Goal: Use online tool/utility: Utilize a website feature to perform a specific function

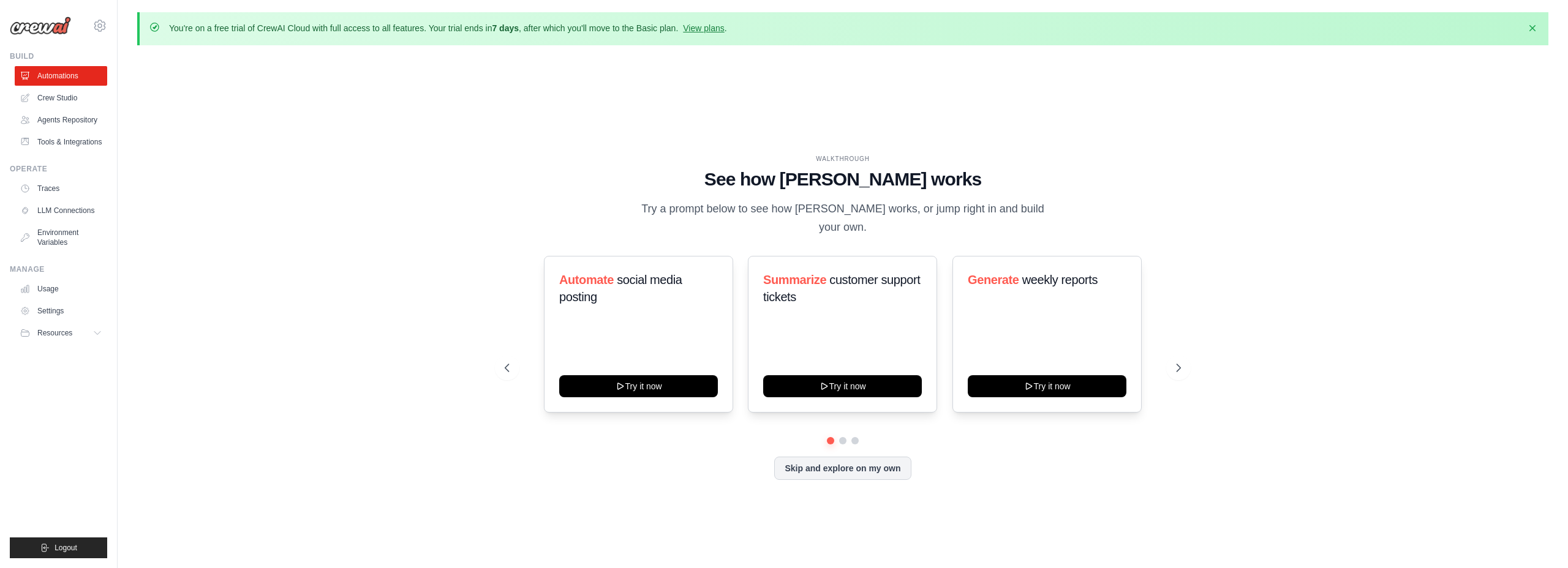
scroll to position [42, 0]
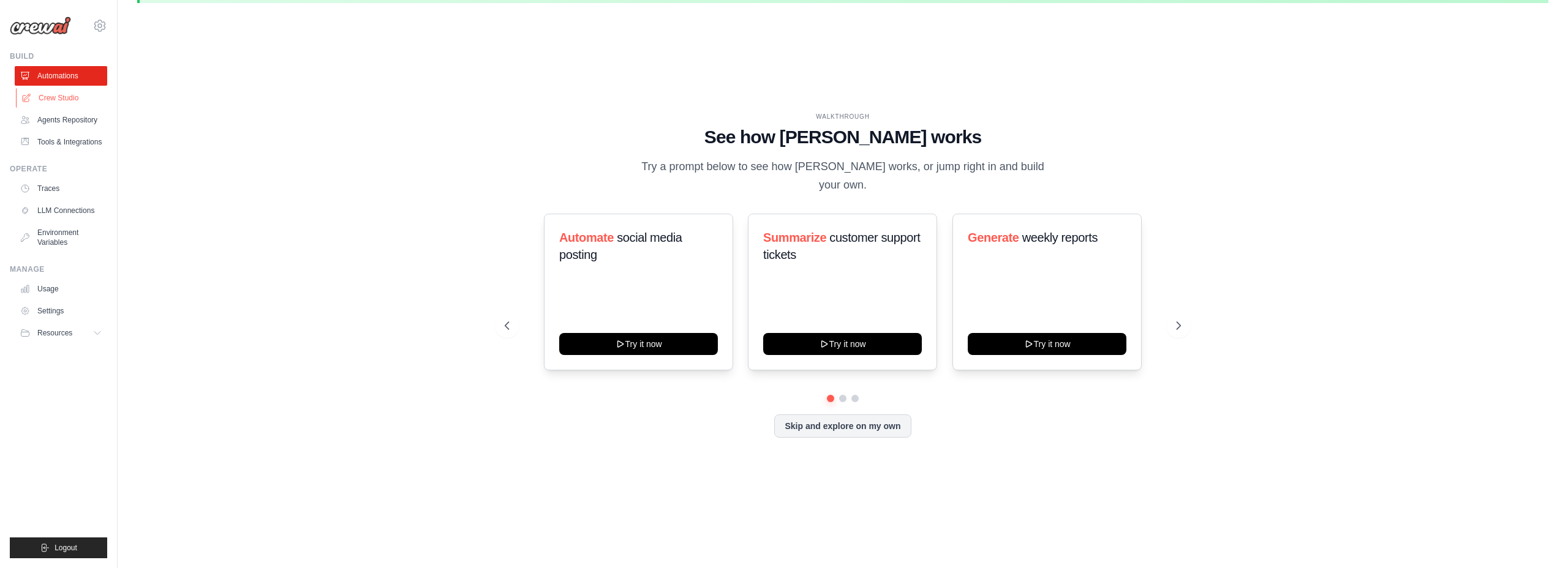
click at [39, 93] on link "Crew Studio" at bounding box center [62, 97] width 92 height 20
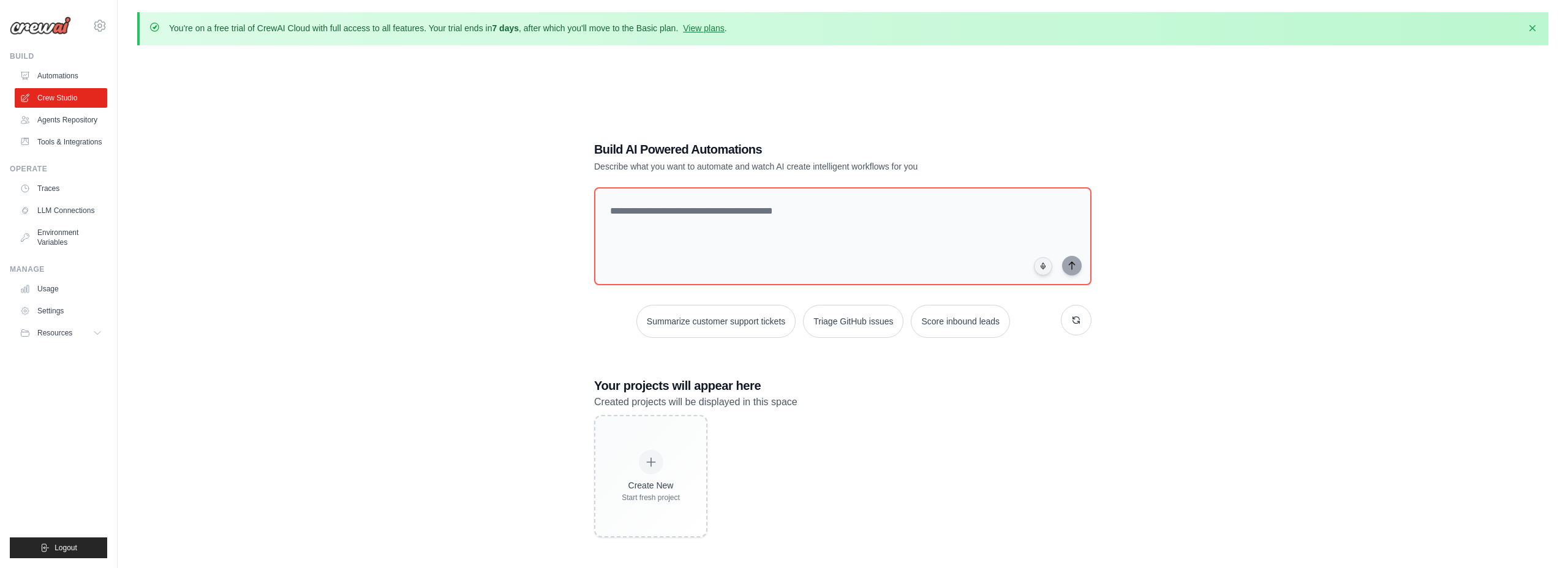
scroll to position [67, 0]
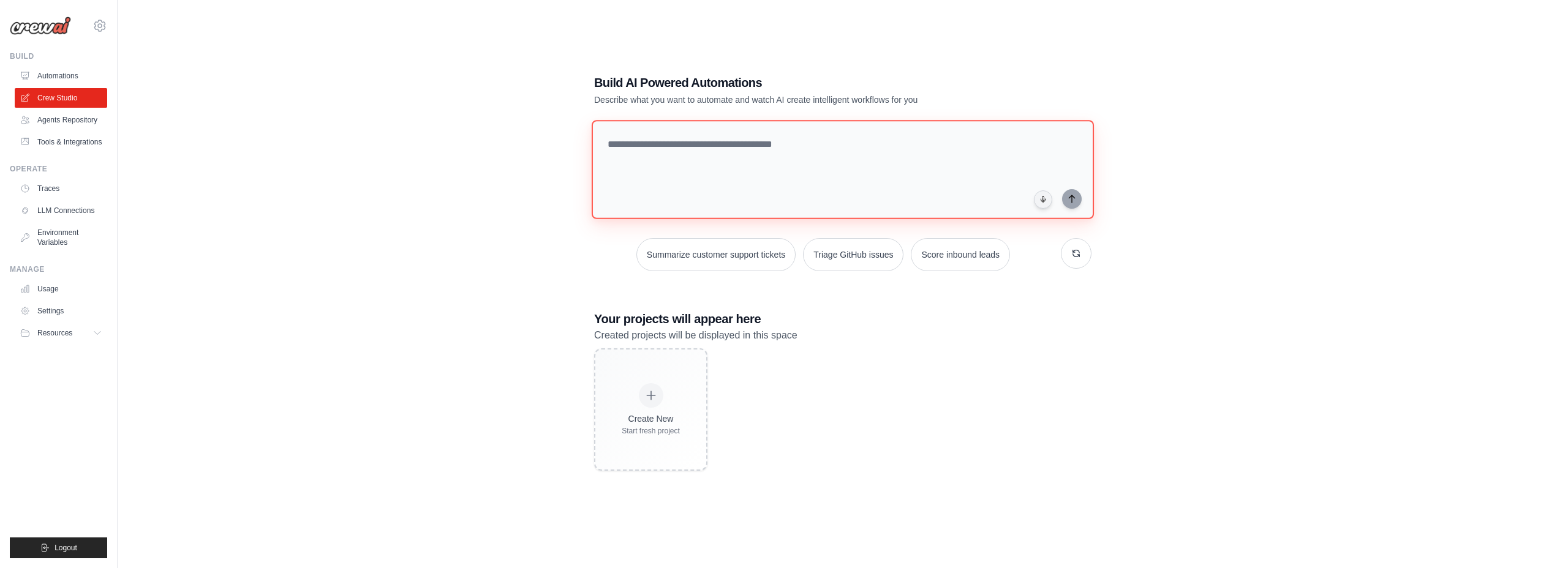
click at [719, 175] on textarea at bounding box center [843, 170] width 502 height 99
type textarea "**********"
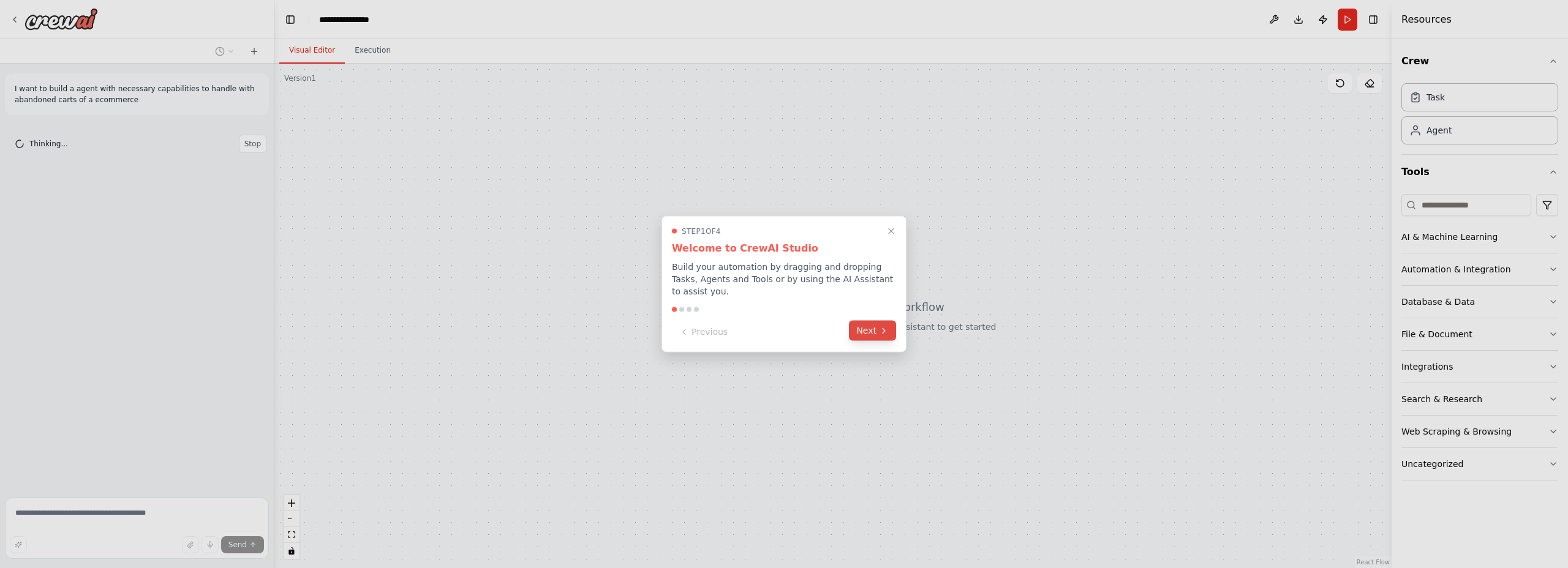
click at [869, 337] on button "Next" at bounding box center [873, 331] width 47 height 20
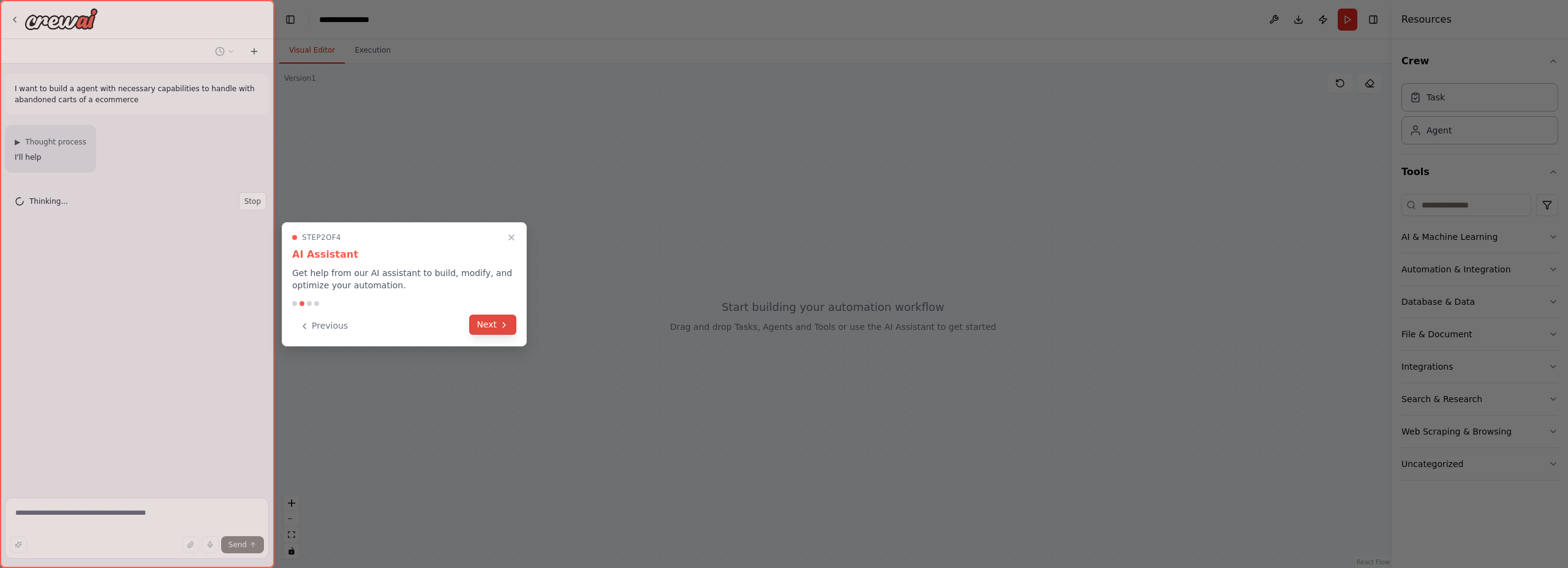
click at [500, 329] on icon at bounding box center [504, 324] width 9 height 9
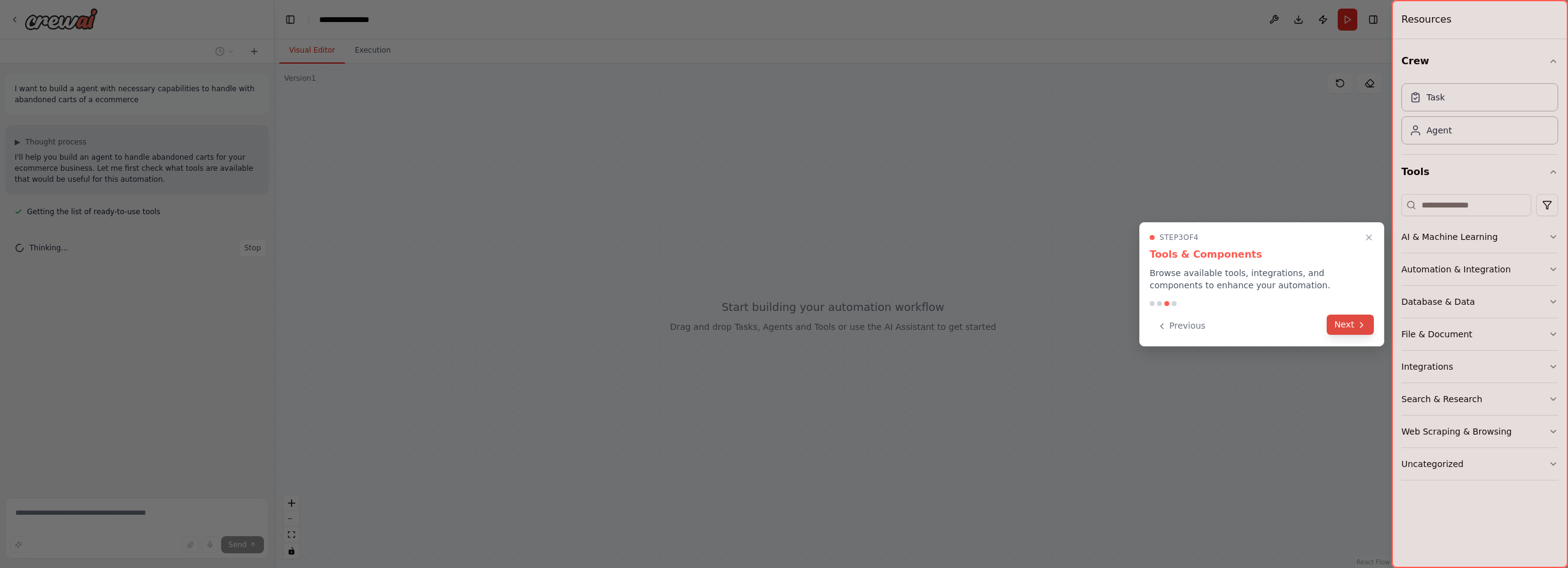
click at [1354, 321] on button "Next" at bounding box center [1350, 325] width 47 height 20
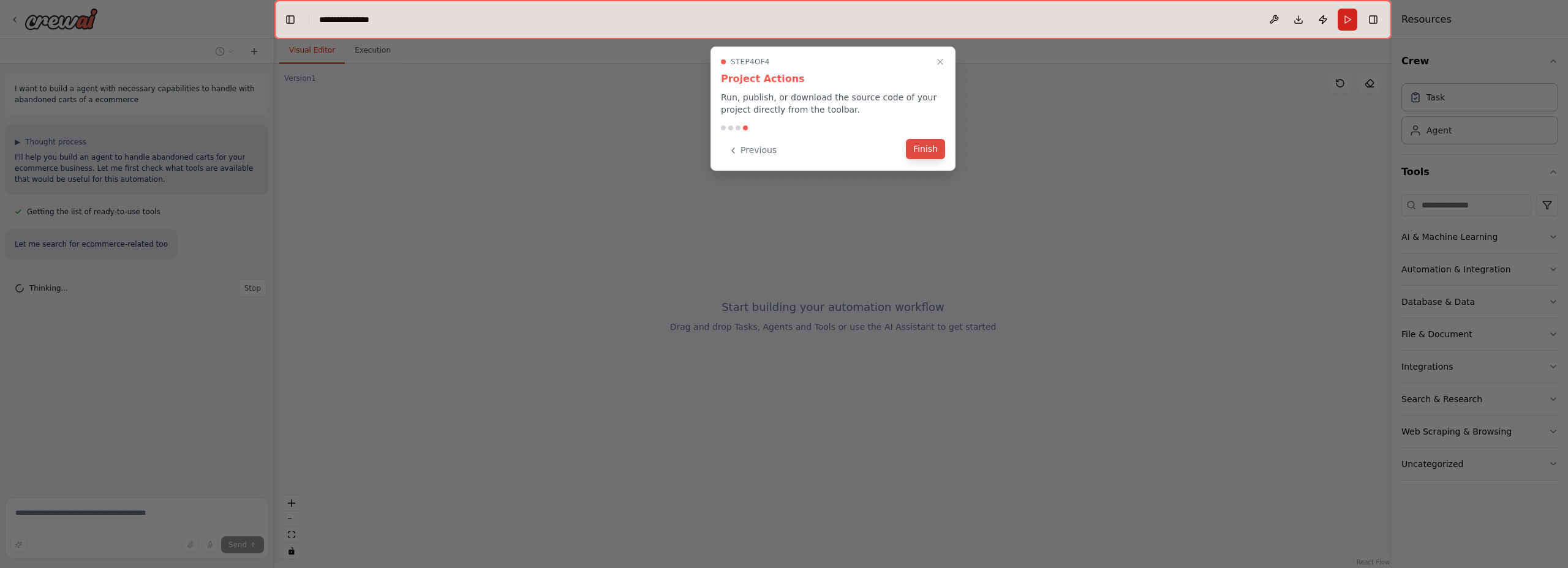
click at [936, 147] on button "Finish" at bounding box center [926, 149] width 39 height 20
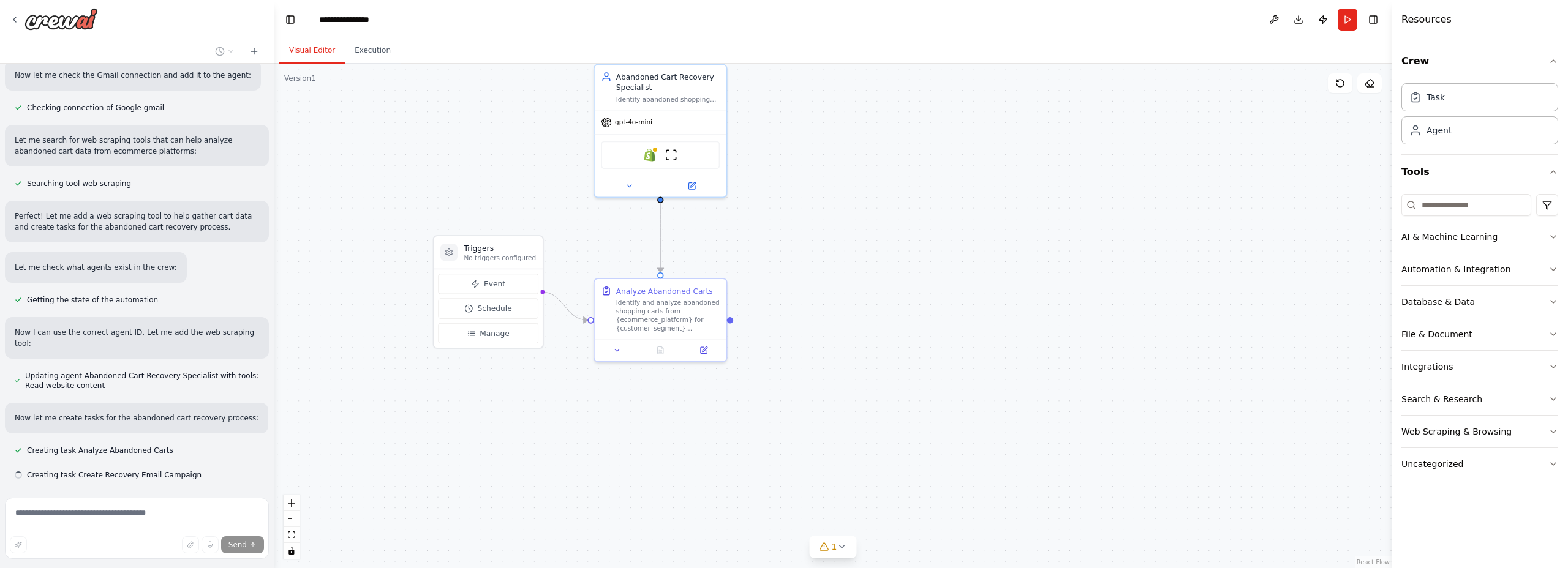
scroll to position [651, 0]
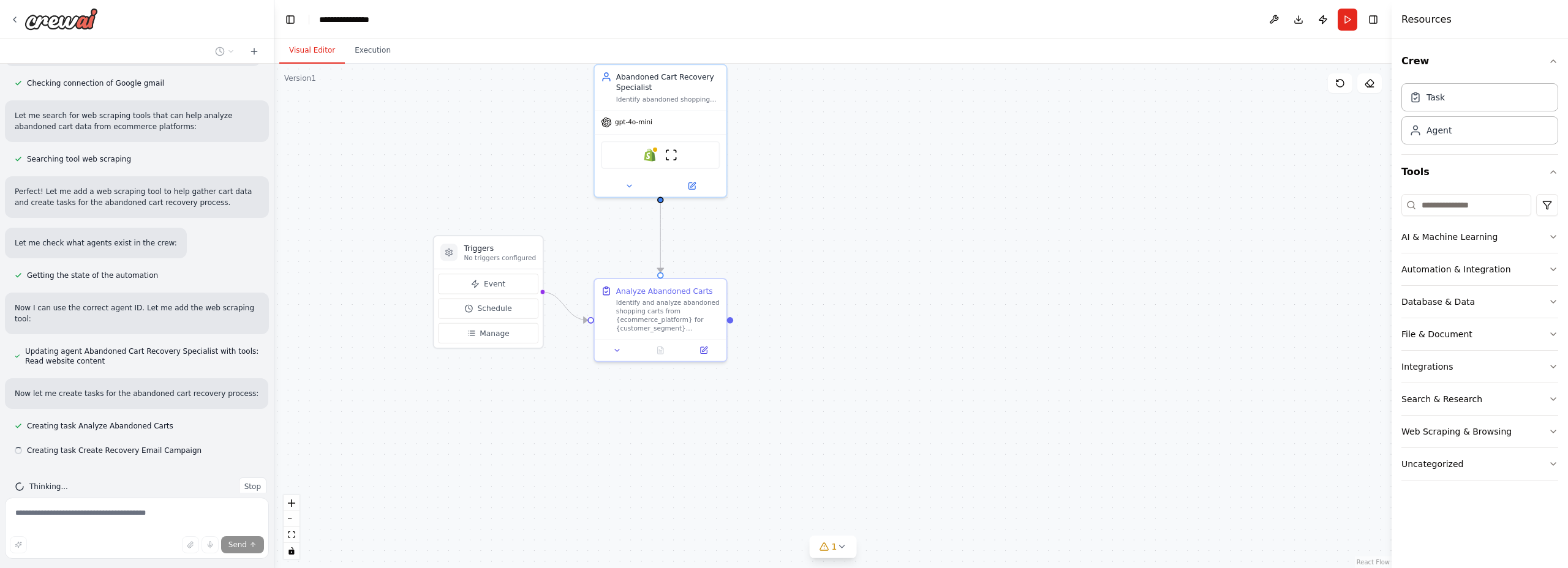
drag, startPoint x: 793, startPoint y: 353, endPoint x: 836, endPoint y: 261, distance: 101.6
click at [836, 261] on div ".deletable-edge-delete-btn { width: 20px; height: 20px; border: 0px solid #ffff…" at bounding box center [833, 316] width 1117 height 505
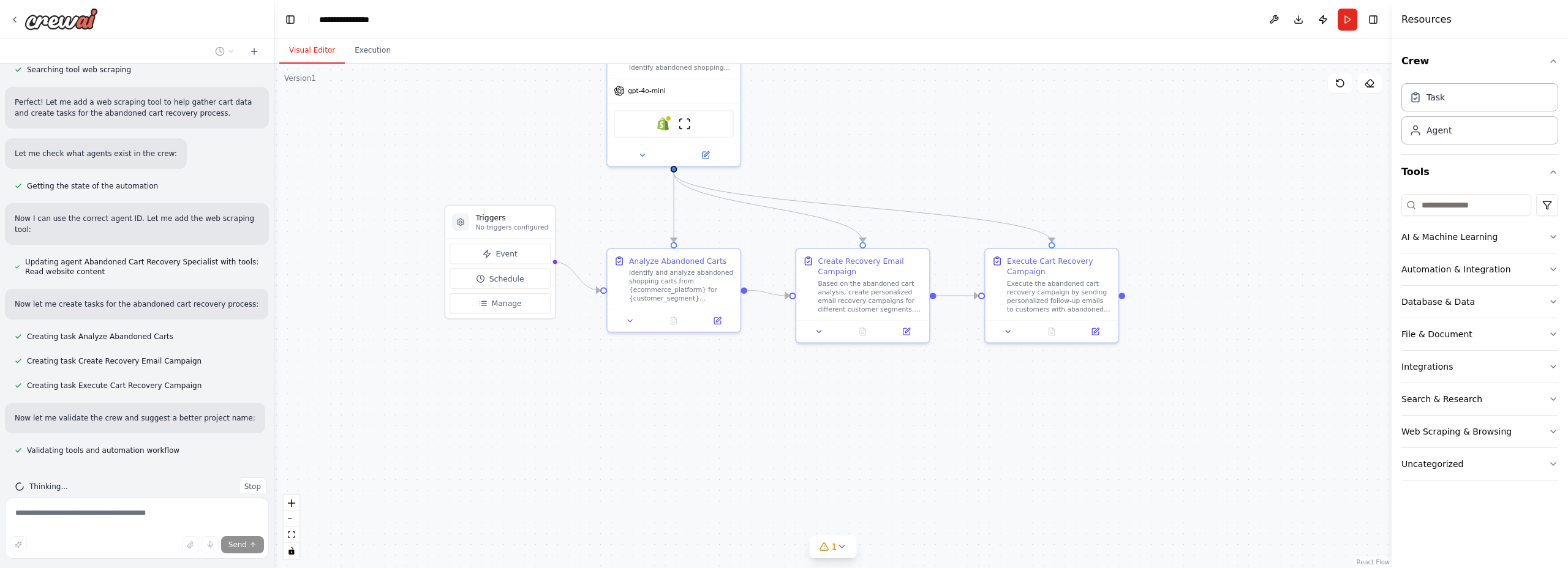
scroll to position [775, 0]
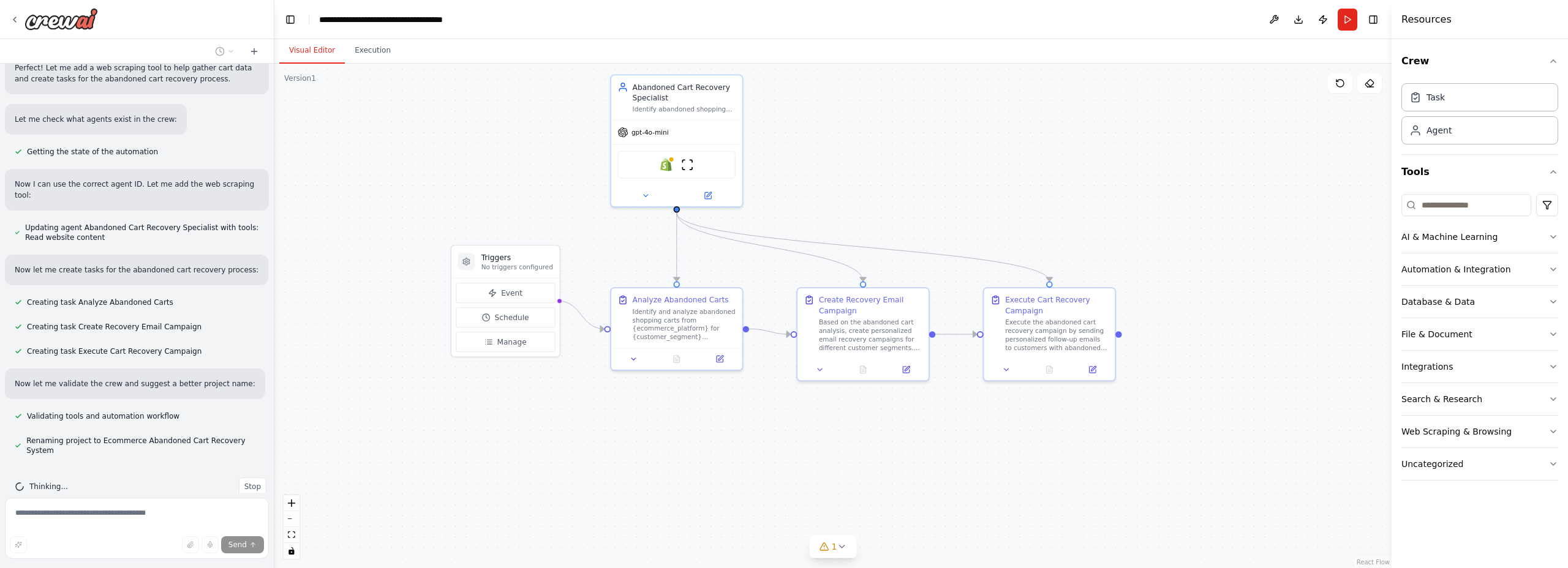
drag, startPoint x: 836, startPoint y: 168, endPoint x: 833, endPoint y: 225, distance: 57.1
click at [833, 225] on div ".deletable-edge-delete-btn { width: 20px; height: 20px; border: 0px solid #ffff…" at bounding box center [833, 316] width 1117 height 505
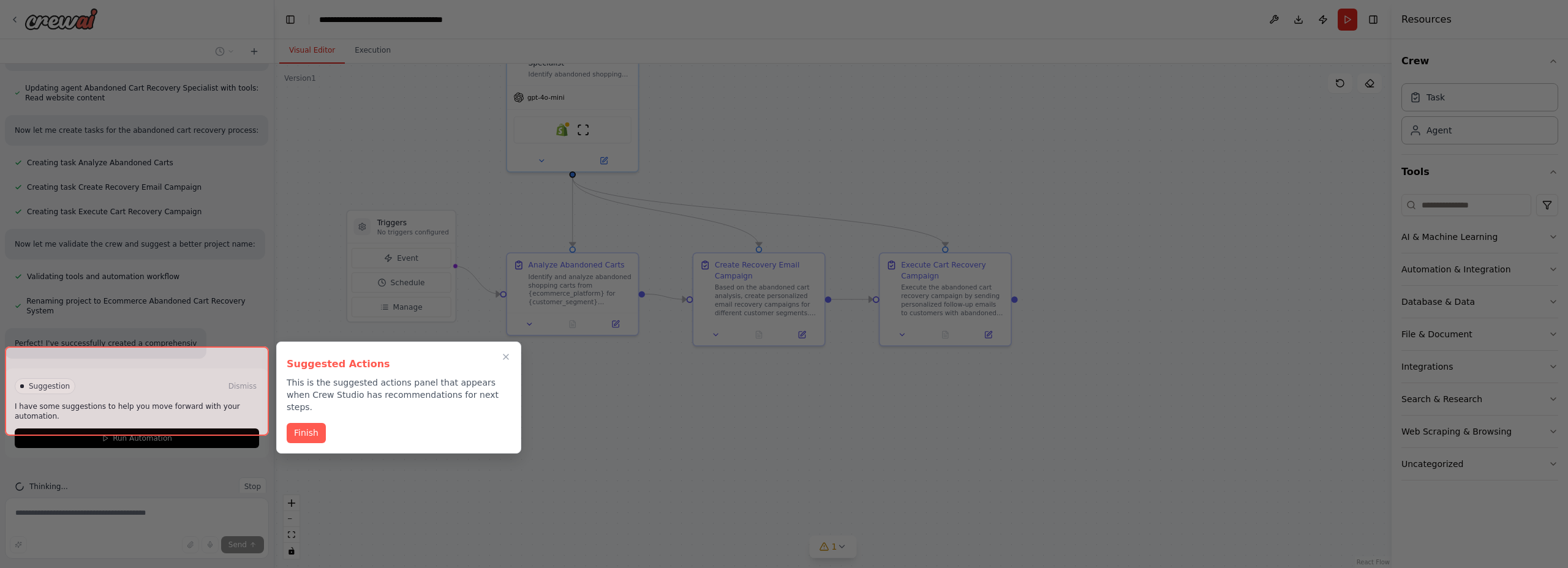
drag, startPoint x: 912, startPoint y: 174, endPoint x: 868, endPoint y: 153, distance: 48.8
click at [868, 153] on div "I want to build a agent with necessary capabilities to handle with abandoned ca…" at bounding box center [784, 284] width 1568 height 568
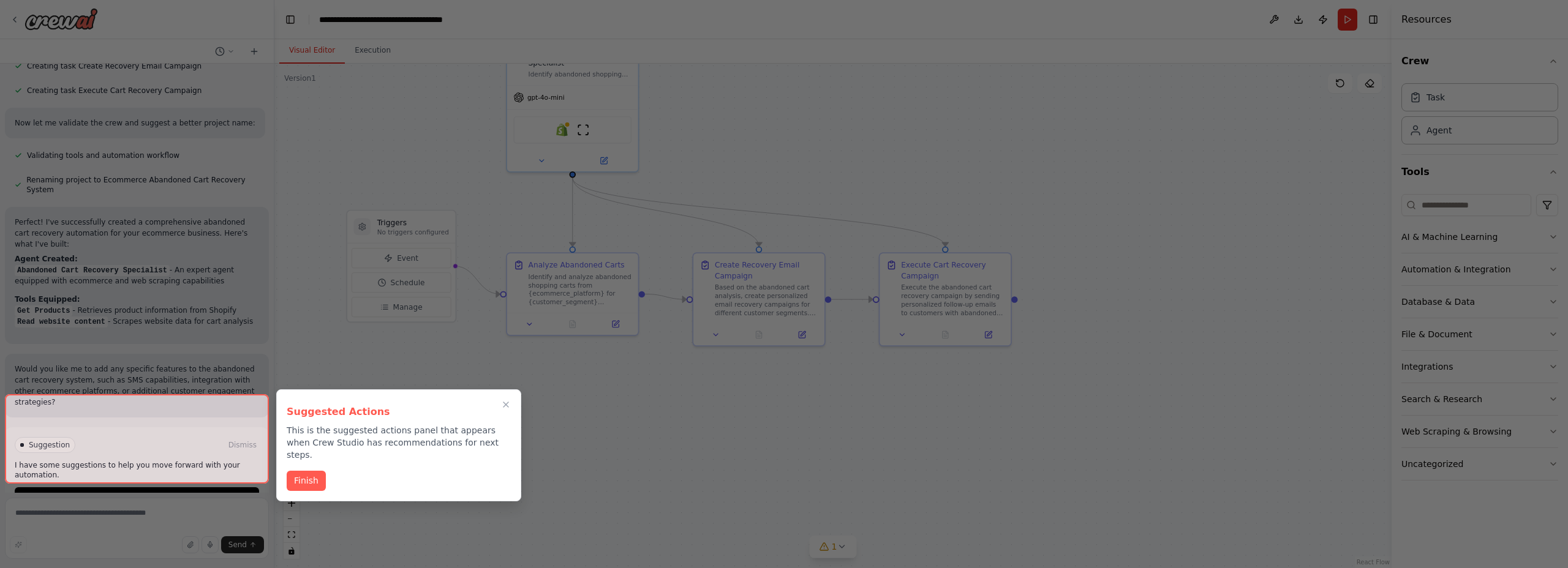
click at [210, 469] on div at bounding box center [137, 438] width 264 height 89
click at [320, 470] on button "Finish" at bounding box center [306, 480] width 39 height 20
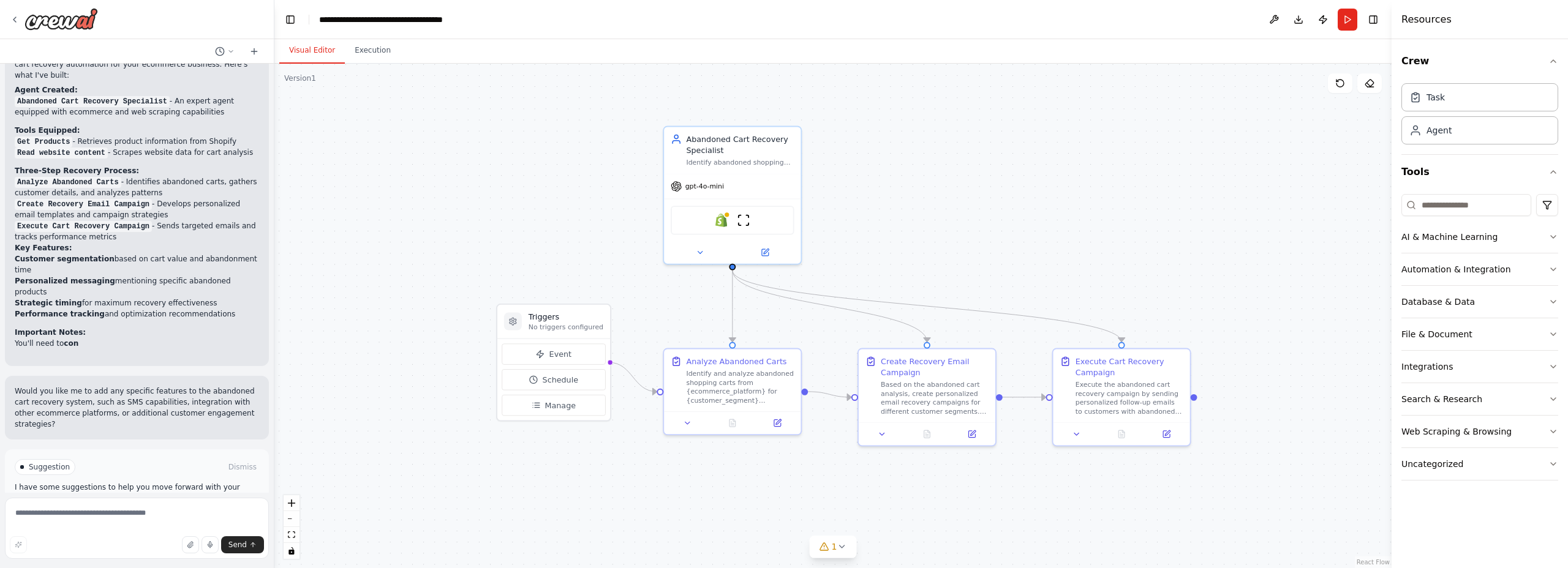
drag, startPoint x: 763, startPoint y: 182, endPoint x: 936, endPoint y: 276, distance: 196.9
click at [936, 276] on div ".deletable-edge-delete-btn { width: 20px; height: 20px; border: 0px solid #ffff…" at bounding box center [833, 316] width 1117 height 505
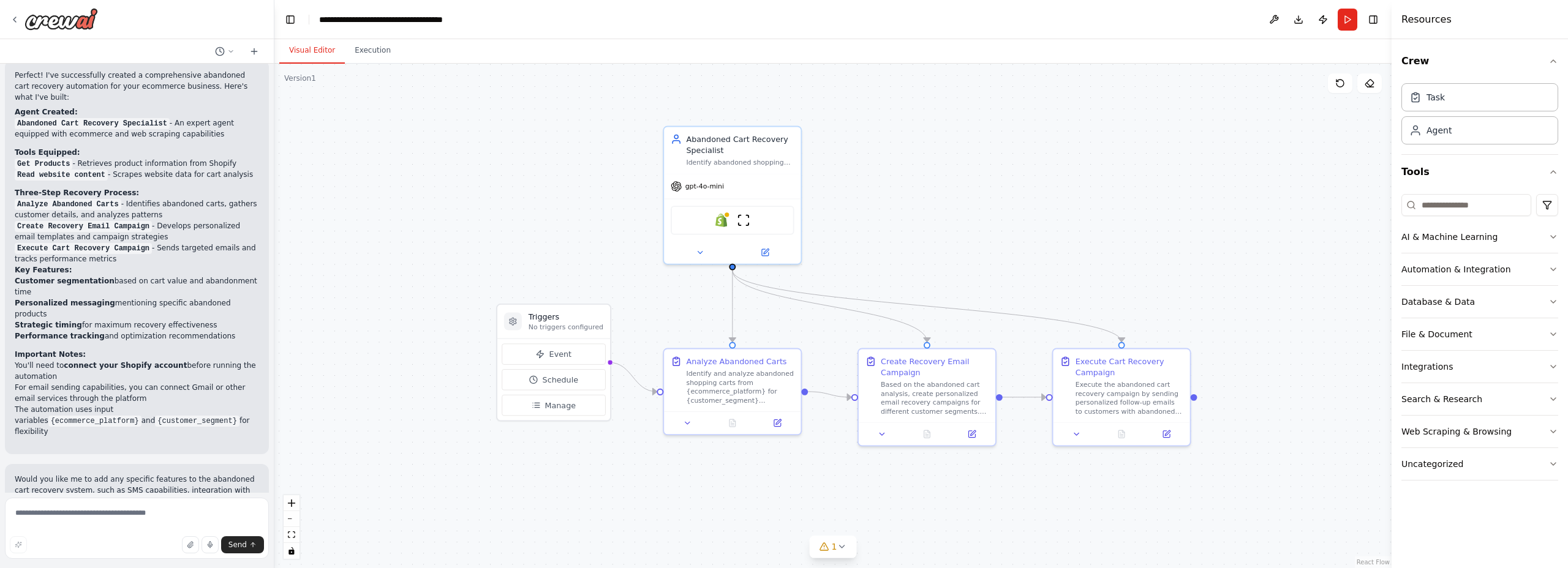
scroll to position [1260, 0]
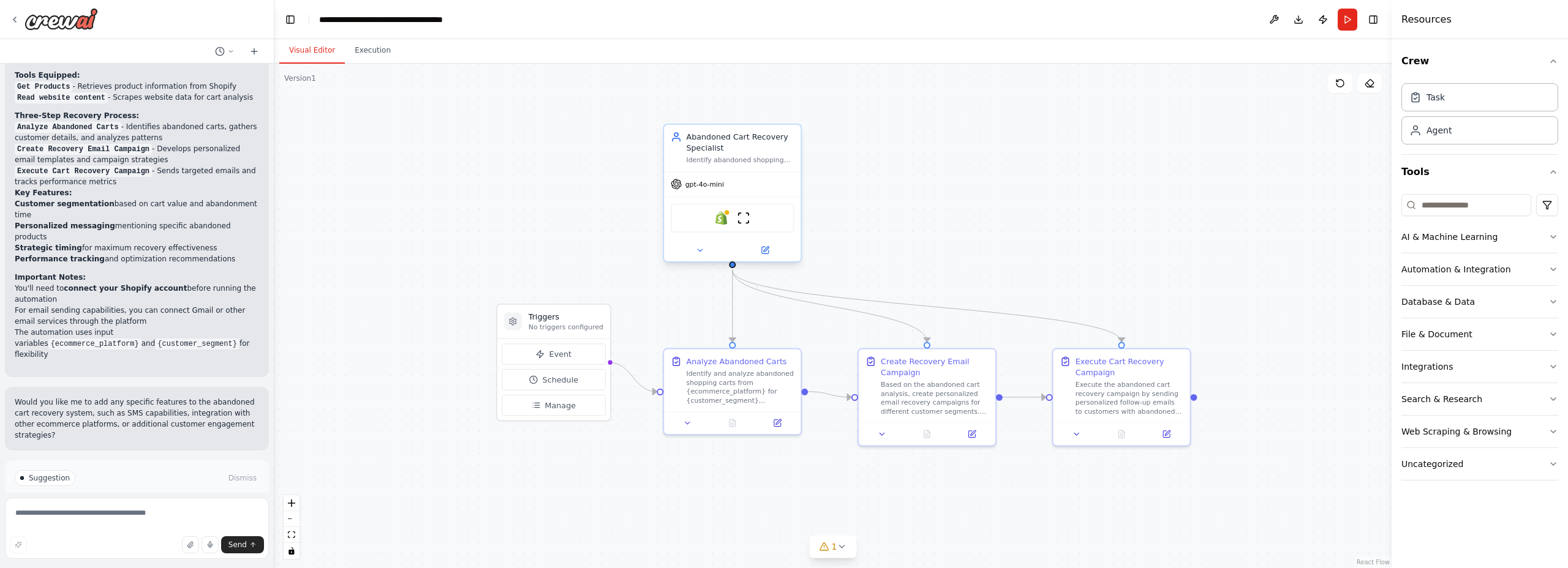
click at [756, 172] on div "gpt-4o-mini" at bounding box center [732, 184] width 137 height 25
click at [734, 233] on div "Shopify ScrapeWebsiteTool" at bounding box center [732, 218] width 137 height 43
click at [735, 233] on div "Shopify ScrapeWebsiteTool" at bounding box center [732, 218] width 137 height 43
click at [745, 223] on img at bounding box center [744, 218] width 13 height 13
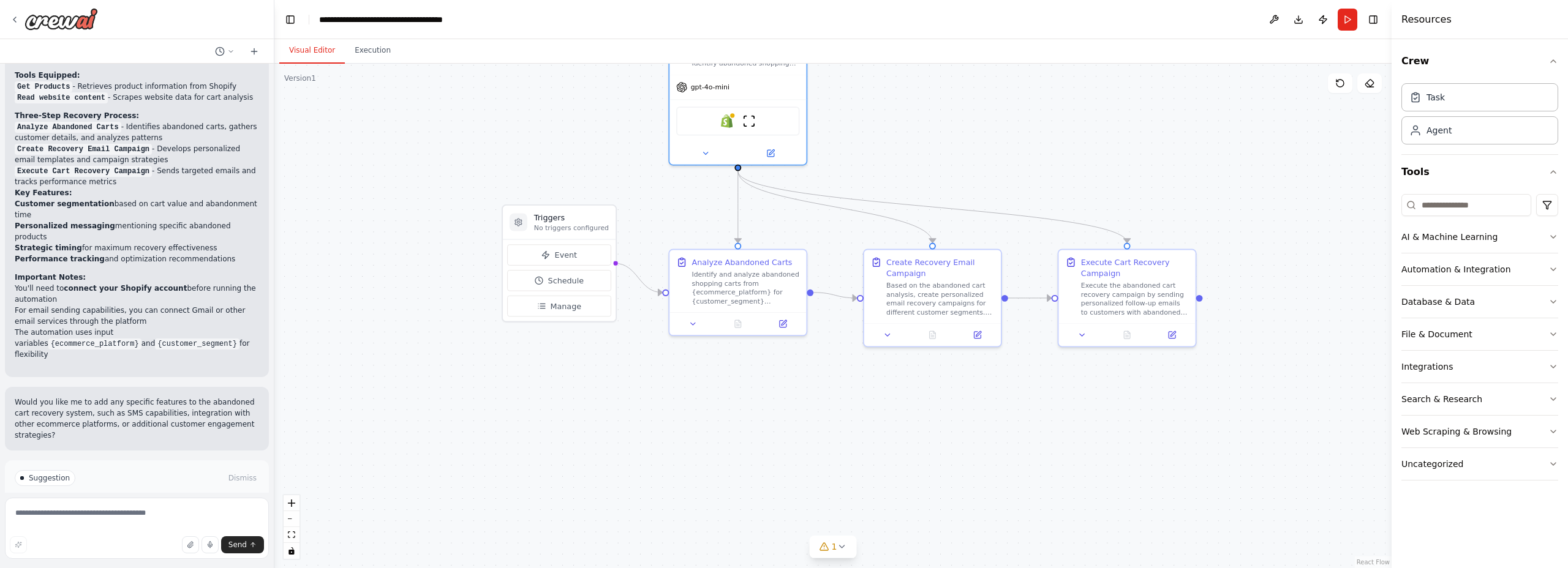
drag, startPoint x: 998, startPoint y: 168, endPoint x: 998, endPoint y: 107, distance: 61.0
click at [998, 107] on div ".deletable-edge-delete-btn { width: 20px; height: 20px; border: 0px solid #ffff…" at bounding box center [833, 316] width 1117 height 505
click at [692, 286] on div "Identify and analyze abandoned shopping carts from {ecommerce_platform} for {cu…" at bounding box center [745, 286] width 108 height 35
click at [747, 295] on div "Identify and analyze abandoned shopping carts from {ecommerce_platform} for {cu…" at bounding box center [744, 286] width 109 height 36
click at [747, 295] on div "Identify and analyze abandoned shopping carts from {ecommerce_platform} for {cu…" at bounding box center [744, 286] width 109 height 36
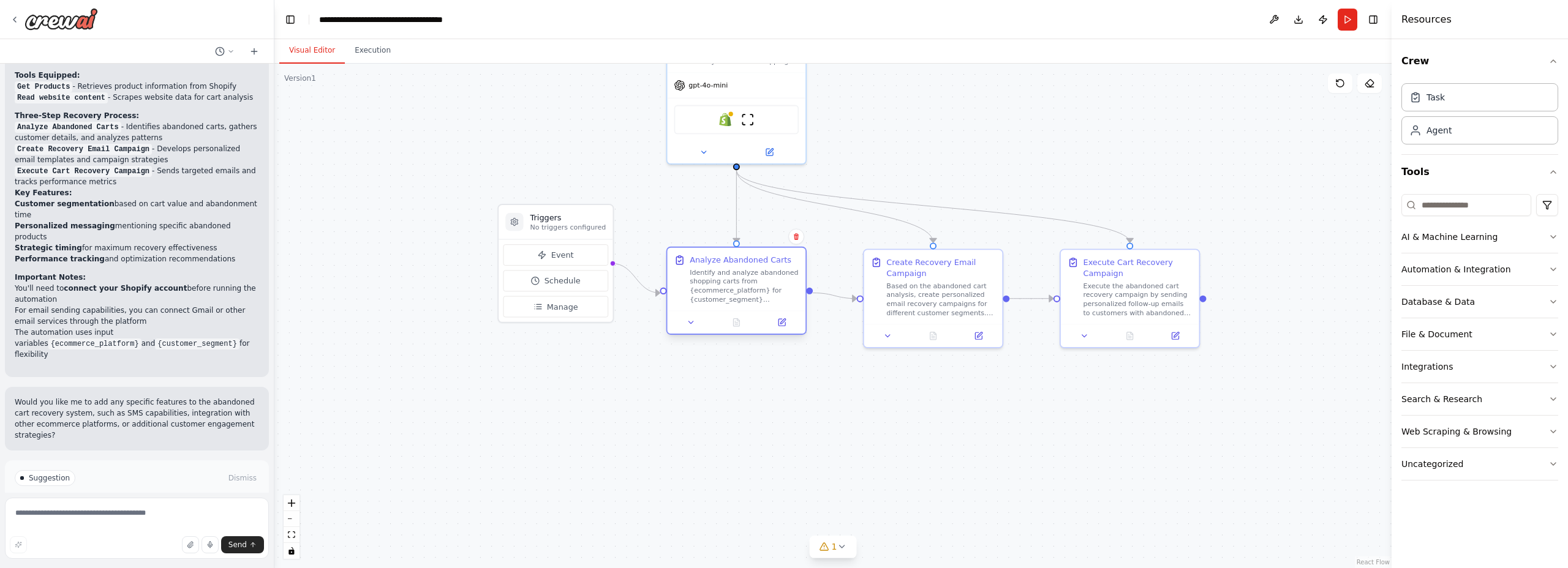
click at [718, 292] on div "Identify and analyze abandoned shopping carts from {ecommerce_platform} for {cu…" at bounding box center [744, 286] width 109 height 36
click at [944, 293] on div "Based on the abandoned cart analysis, create personalized email recovery campai…" at bounding box center [941, 297] width 109 height 36
click at [1124, 306] on div "Execute the abandoned cart recovery campaign by sending personalized follow-up …" at bounding box center [1138, 297] width 109 height 36
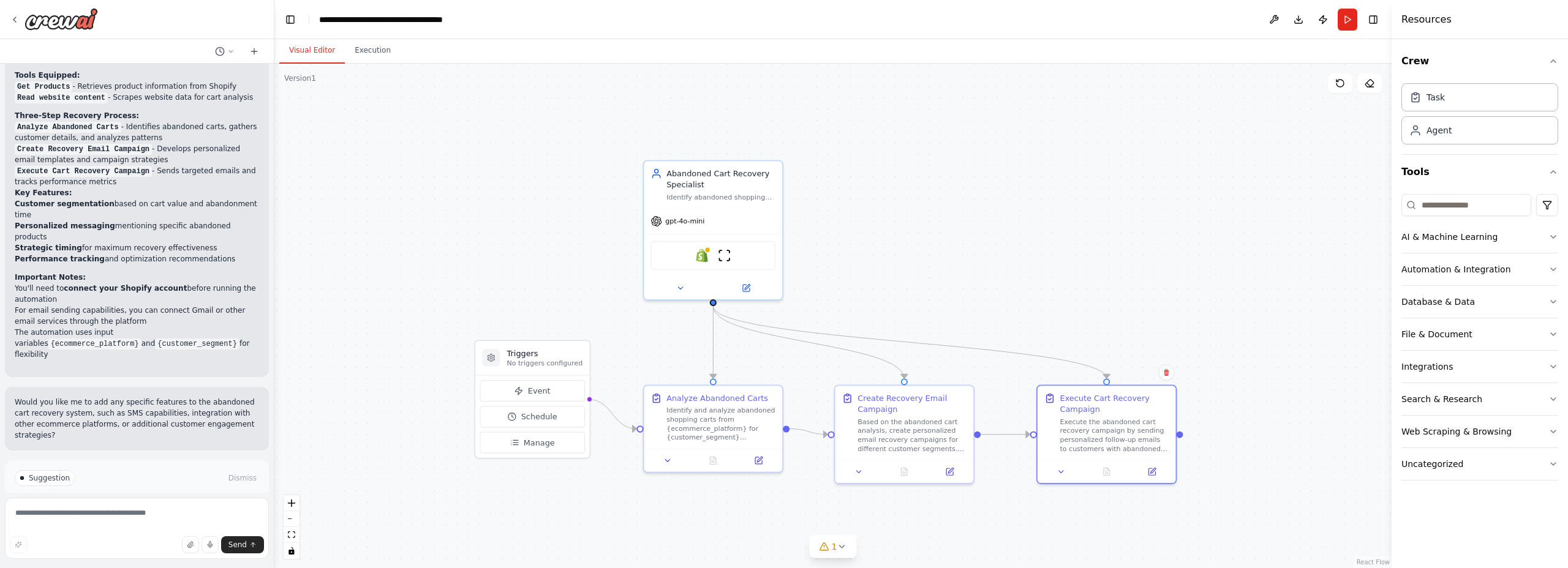
drag, startPoint x: 606, startPoint y: 132, endPoint x: 582, endPoint y: 268, distance: 138.1
click at [582, 268] on div ".deletable-edge-delete-btn { width: 20px; height: 20px; border: 0px solid #ffff…" at bounding box center [833, 316] width 1117 height 505
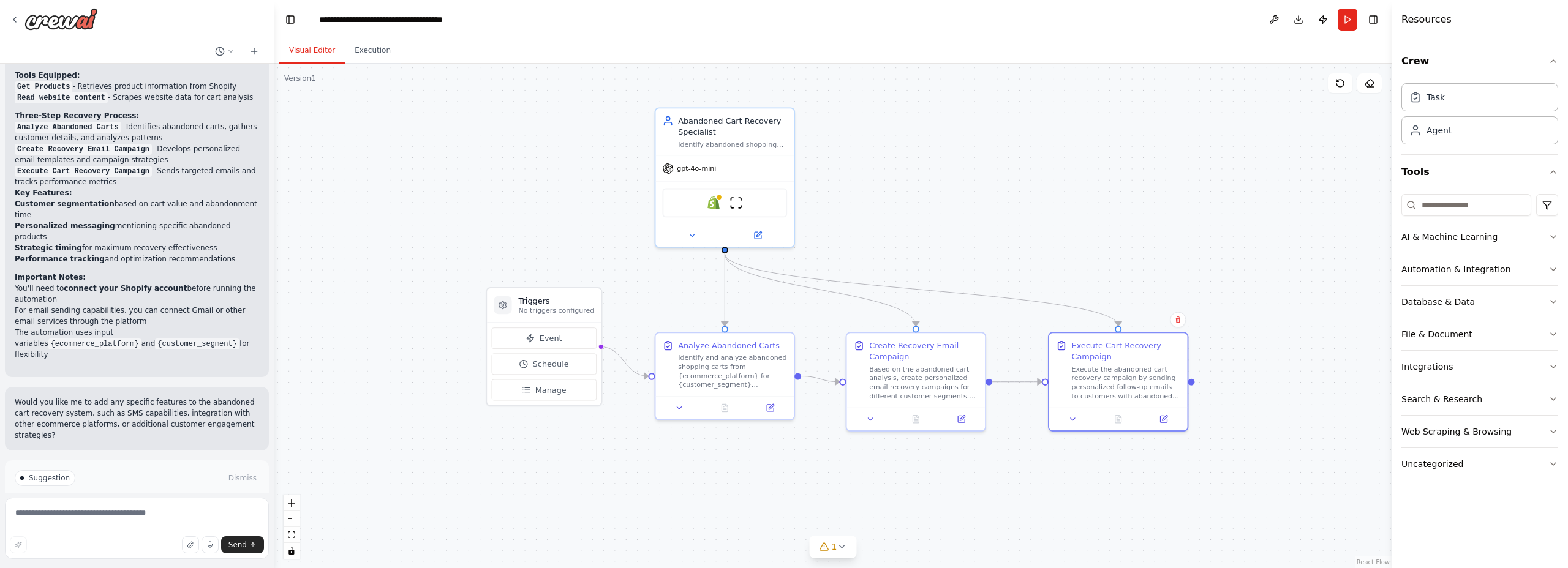
drag, startPoint x: 1020, startPoint y: 266, endPoint x: 1035, endPoint y: 168, distance: 99.1
click at [1036, 168] on div ".deletable-edge-delete-btn { width: 20px; height: 20px; border: 0px solid #ffff…" at bounding box center [833, 316] width 1117 height 505
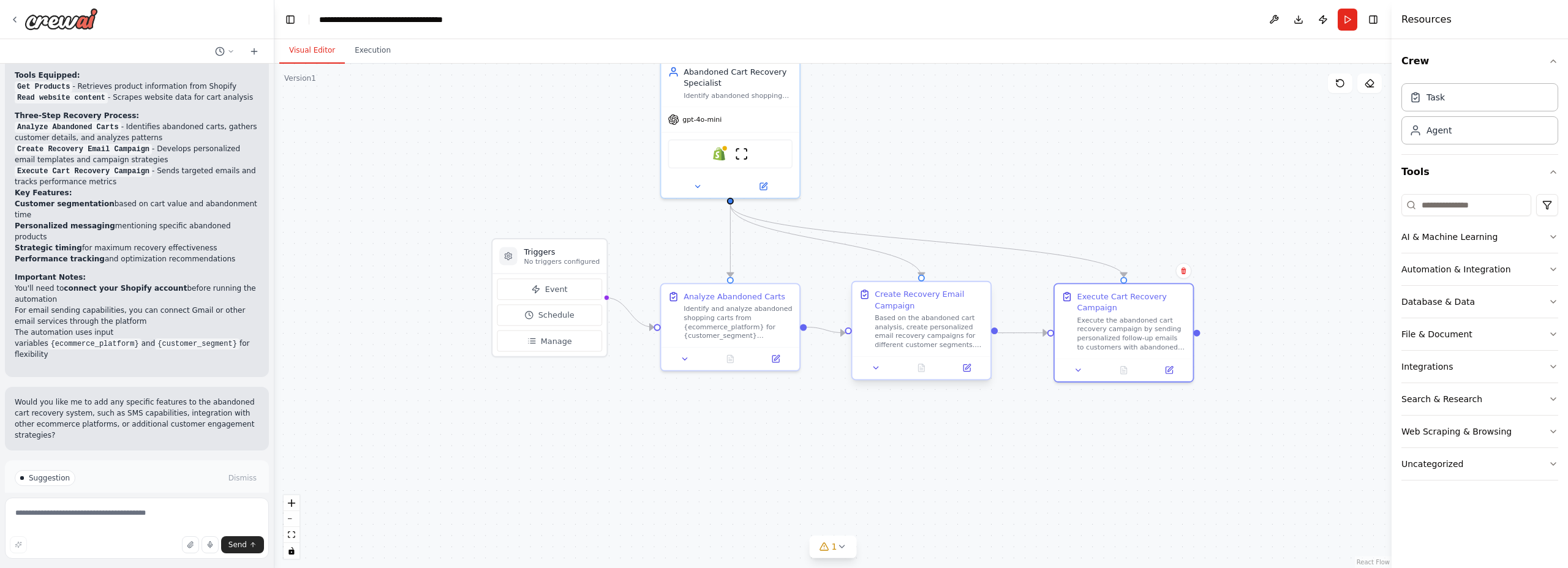
click at [935, 324] on div "Based on the abandoned cart analysis, create personalized email recovery campai…" at bounding box center [929, 331] width 109 height 36
click at [909, 312] on div "Create Recovery Email Campaign Based on the abandoned cart analysis, create per…" at bounding box center [929, 319] width 109 height 61
click at [910, 312] on div "Create Recovery Email Campaign Based on the abandoned cart analysis, create per…" at bounding box center [929, 319] width 109 height 61
click at [111, 521] on button "Run Automation" at bounding box center [137, 530] width 244 height 20
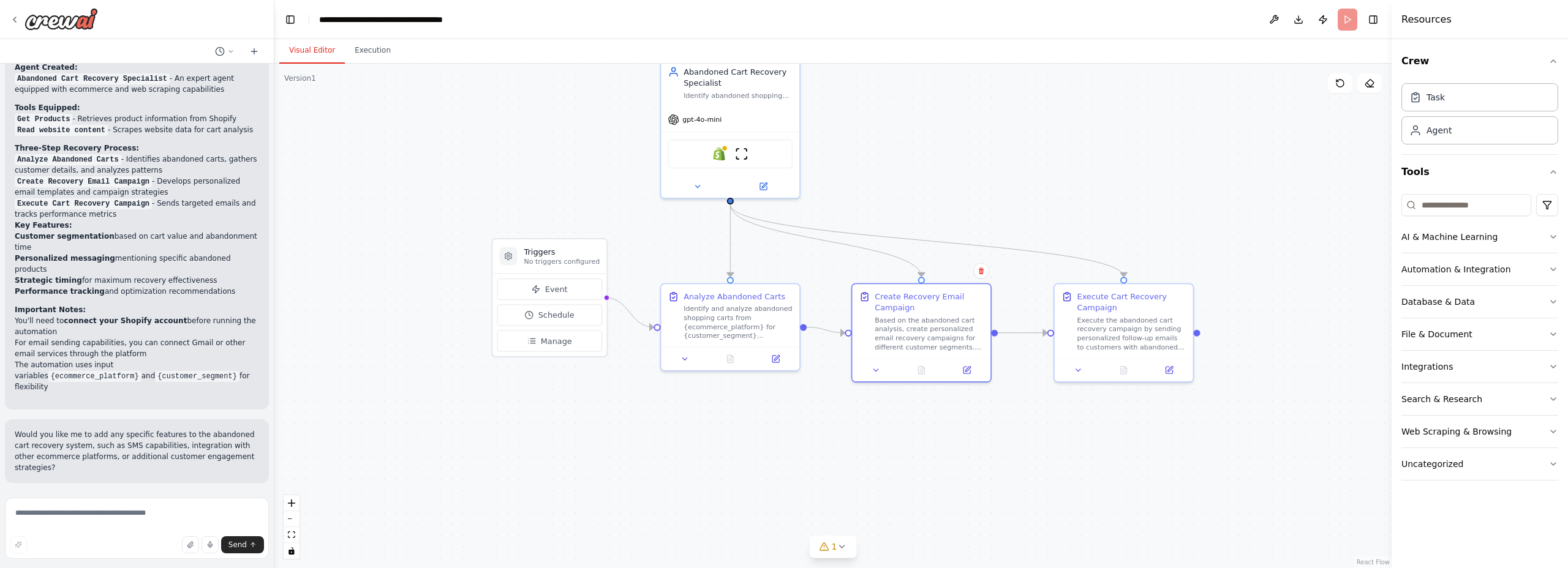
scroll to position [1161, 0]
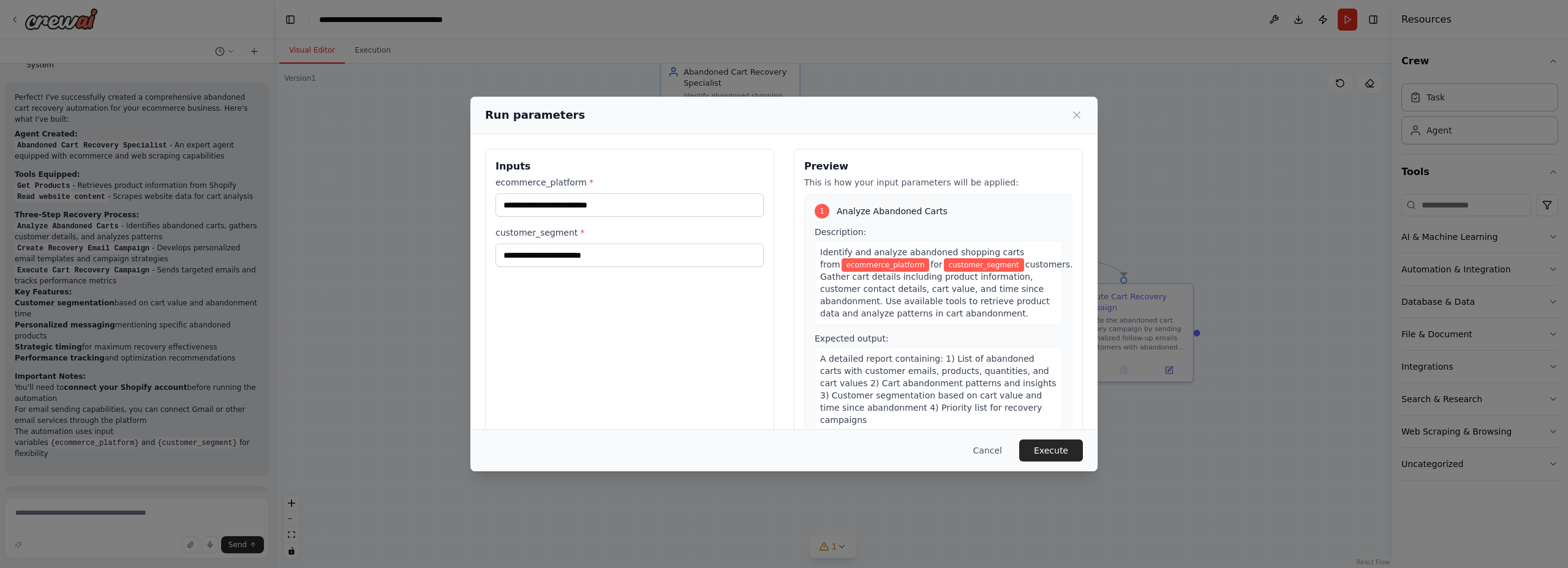
drag, startPoint x: 873, startPoint y: 109, endPoint x: 890, endPoint y: 77, distance: 36.2
click at [890, 77] on div "Run parameters Inputs ecommerce_platform * customer_segment * Preview This is h…" at bounding box center [784, 284] width 1568 height 568
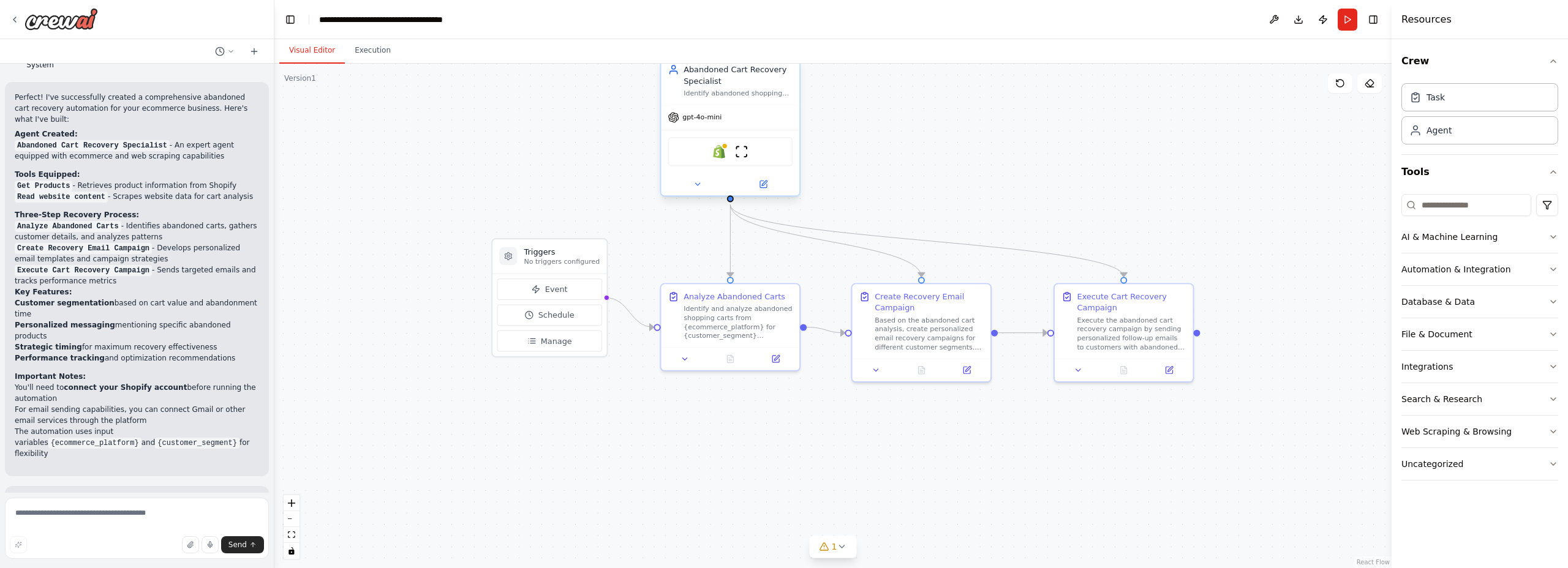
click at [700, 194] on div at bounding box center [730, 185] width 139 height 23
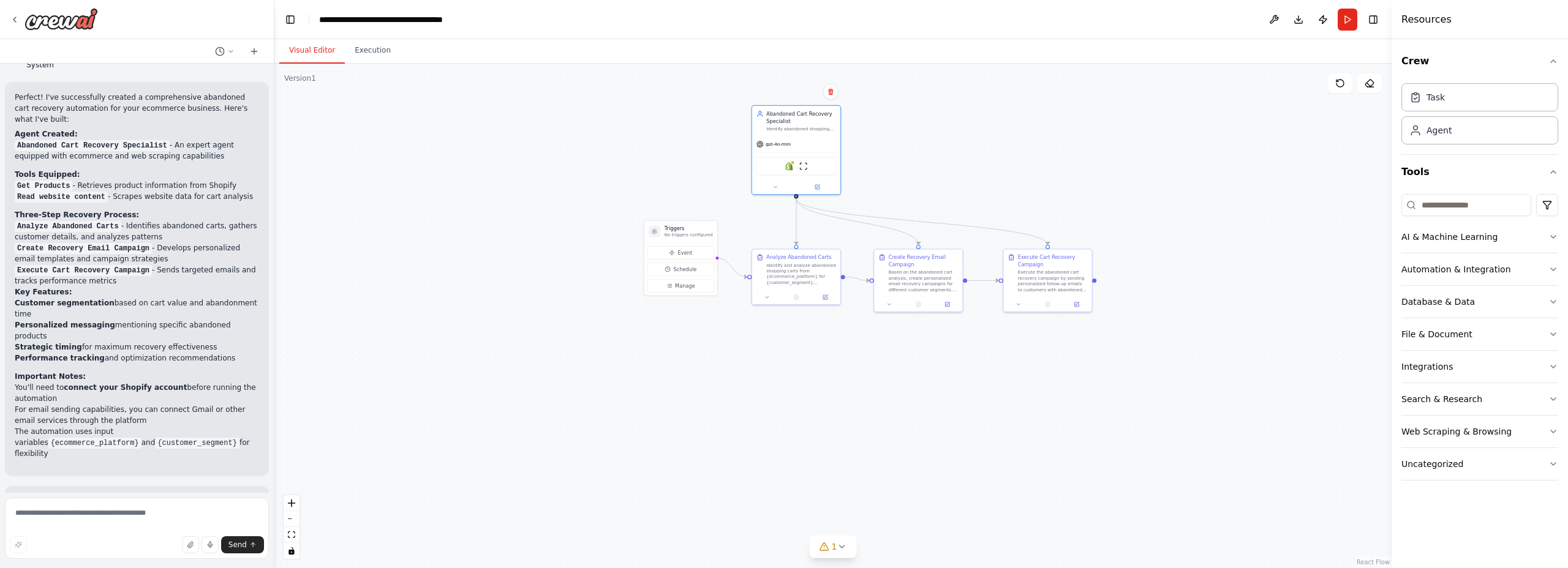
click at [103, 19] on div at bounding box center [137, 20] width 274 height 39
click at [56, 21] on img at bounding box center [61, 19] width 73 height 22
